Goal: Check status: Check status

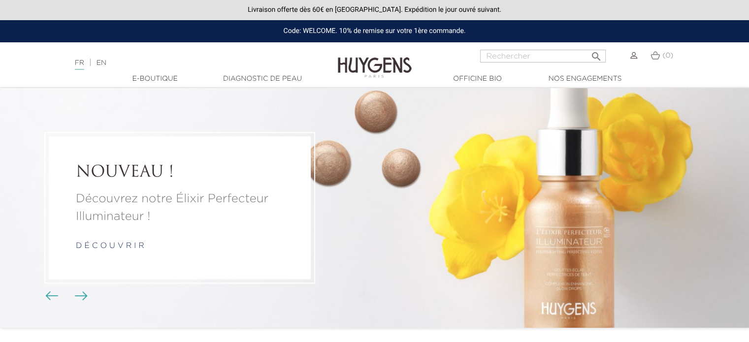
click at [632, 55] on img at bounding box center [634, 55] width 7 height 7
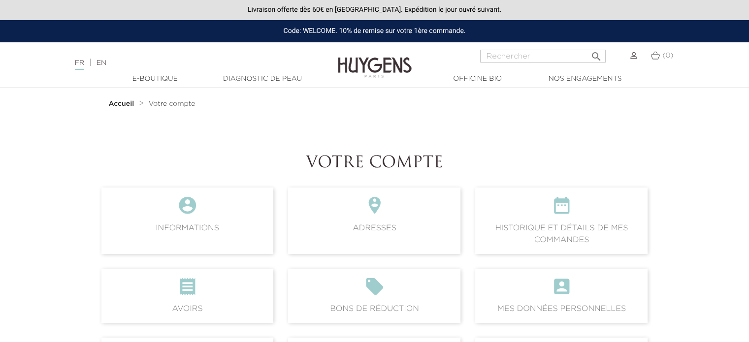
click at [615, 223] on span " Historique et détails de mes commandes" at bounding box center [561, 221] width 172 height 66
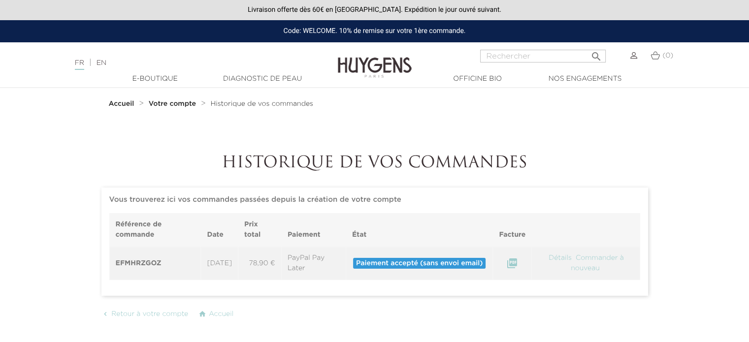
click at [631, 60] on link at bounding box center [634, 56] width 7 height 8
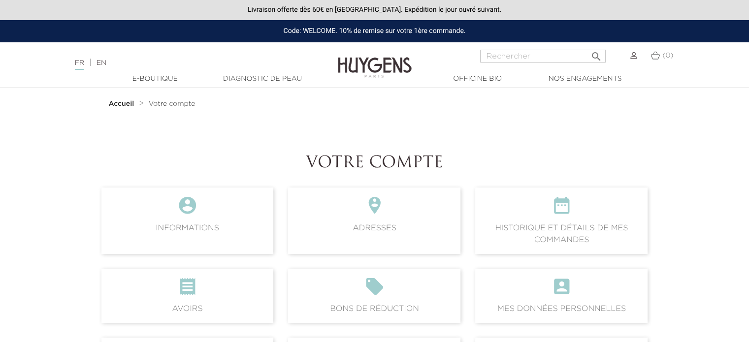
click at [191, 277] on icon "" at bounding box center [187, 290] width 157 height 27
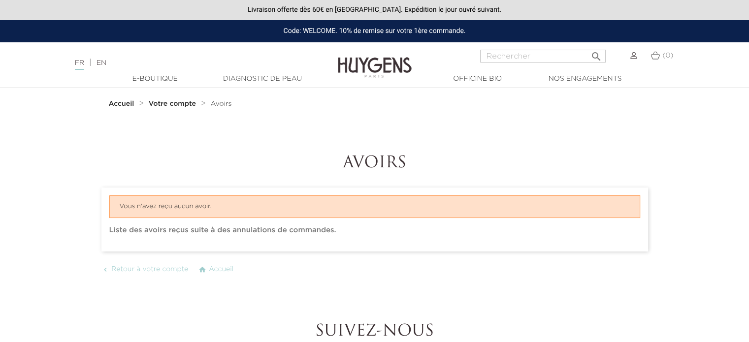
click at [175, 100] on strong "Votre compte" at bounding box center [172, 103] width 47 height 7
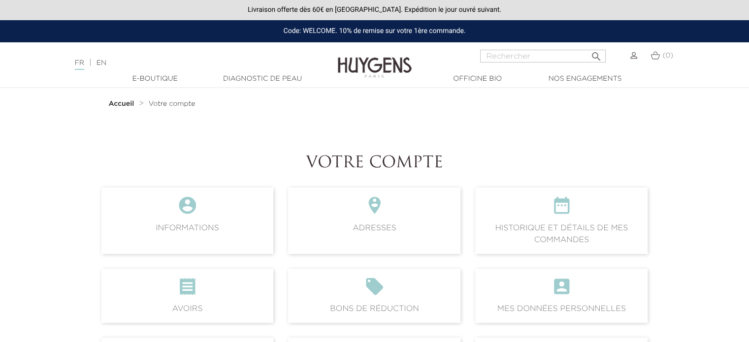
click at [356, 285] on icon "" at bounding box center [374, 290] width 157 height 27
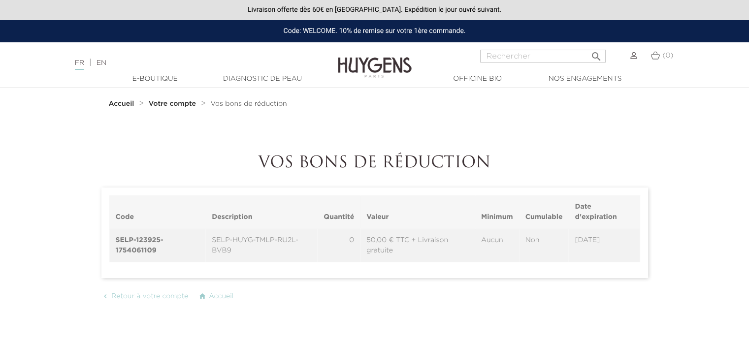
click at [382, 248] on td "50,00 € TTC + Livraison gratuite" at bounding box center [418, 245] width 115 height 33
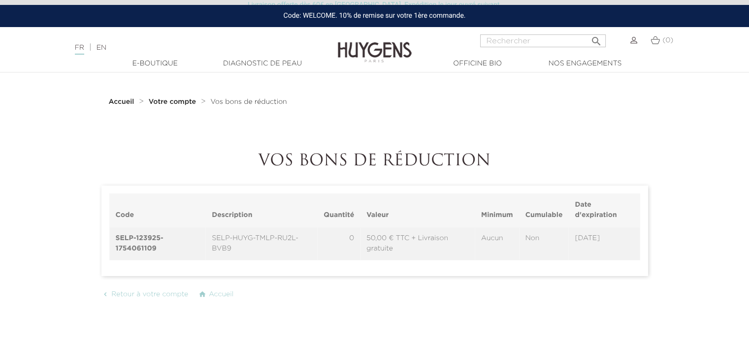
scroll to position [3, 0]
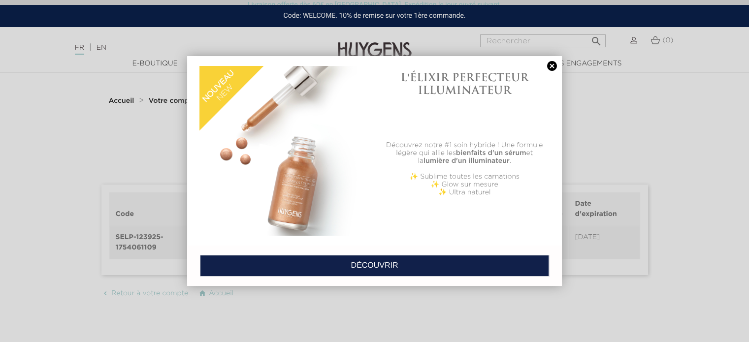
click at [550, 65] on link at bounding box center [552, 66] width 14 height 10
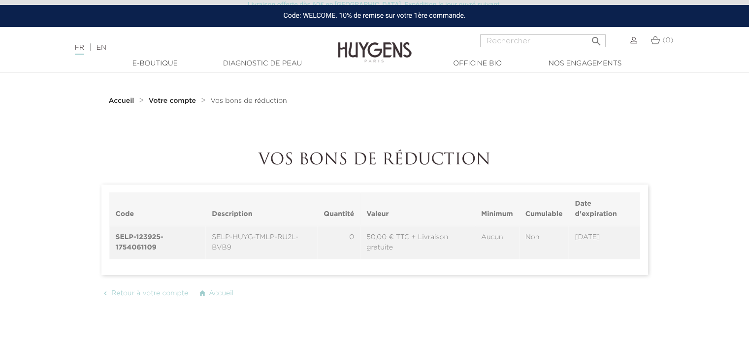
click at [171, 100] on strong "Votre compte" at bounding box center [172, 101] width 47 height 7
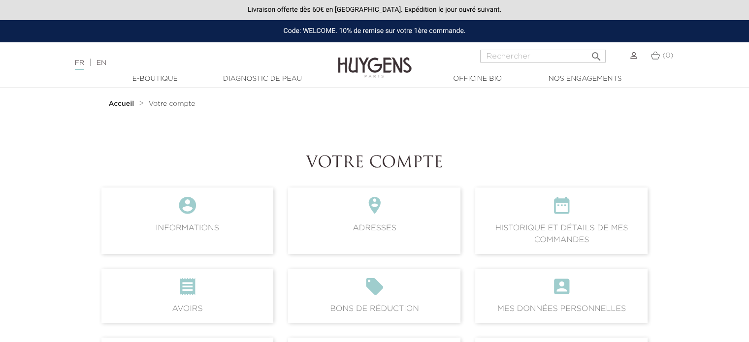
click at [561, 226] on span " Historique et détails de mes commandes" at bounding box center [561, 221] width 172 height 66
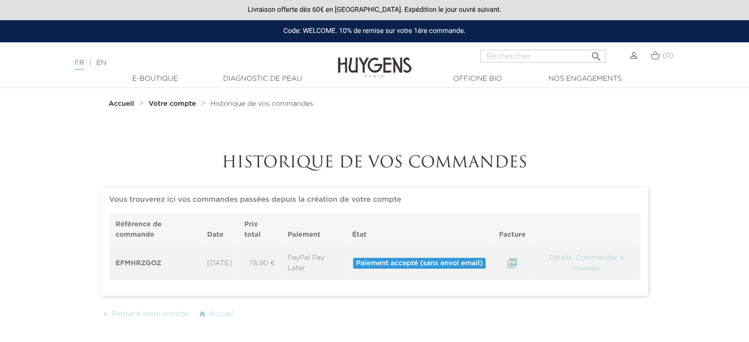
click at [562, 258] on link "Détails" at bounding box center [560, 258] width 25 height 7
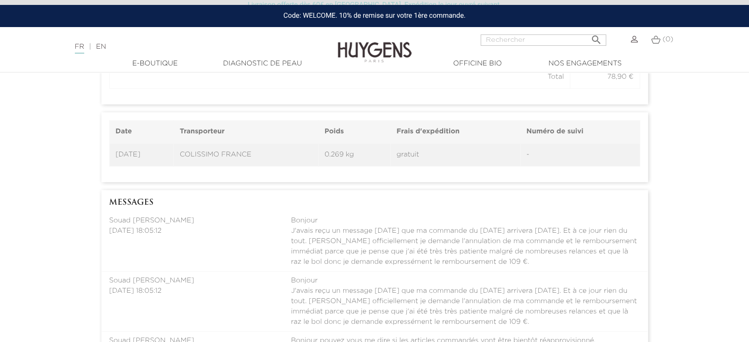
scroll to position [781, 0]
